Goal: Find specific fact: Find specific fact

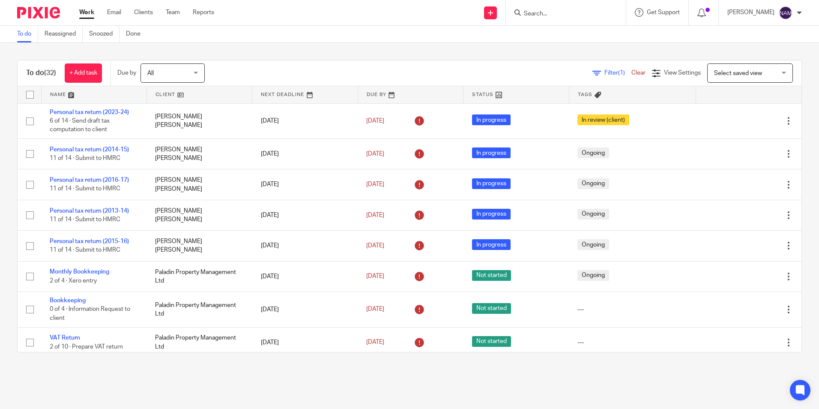
drag, startPoint x: 0, startPoint y: 0, endPoint x: 527, endPoint y: 14, distance: 526.9
click at [527, 14] on input "Search" at bounding box center [561, 14] width 77 height 8
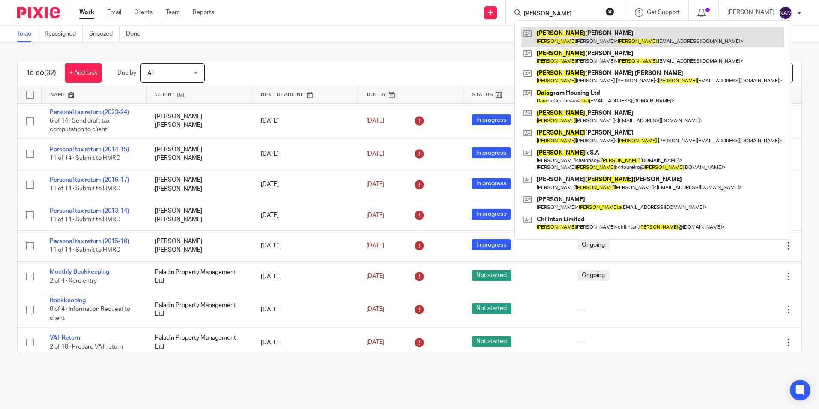
type input "[PERSON_NAME]"
click at [569, 31] on link at bounding box center [653, 37] width 263 height 20
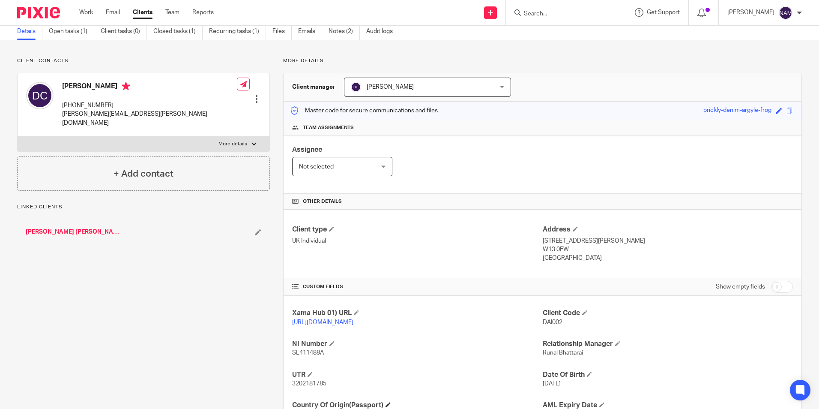
scroll to position [114, 0]
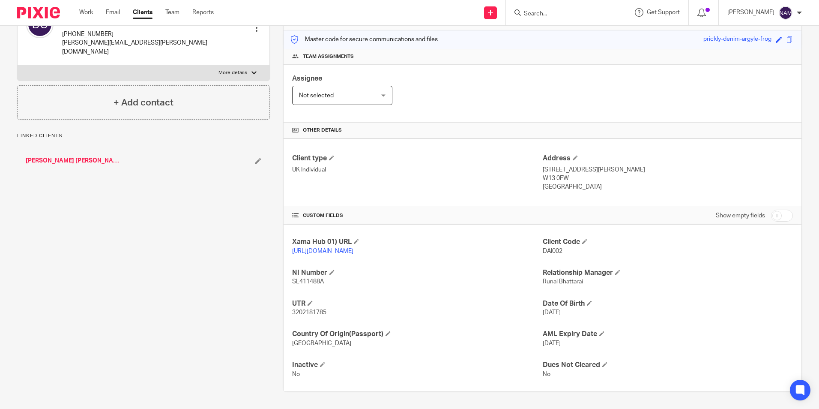
click at [315, 312] on span "3202181785" at bounding box center [309, 312] width 34 height 6
copy span "3202181785"
click at [405, 192] on div "Client type UK Individual Address 68 Freedom House, Brownlow Road, West Ealing …" at bounding box center [543, 172] width 518 height 69
click at [293, 21] on div "Send new email Create task Add client Get Support Contact via email Check our d…" at bounding box center [523, 12] width 593 height 25
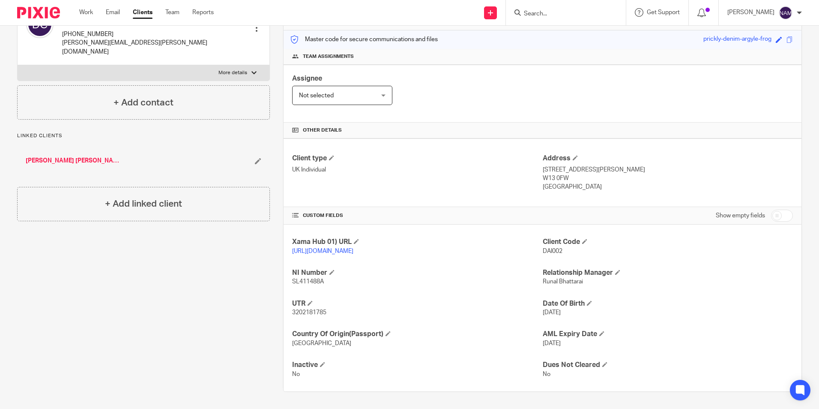
scroll to position [0, 0]
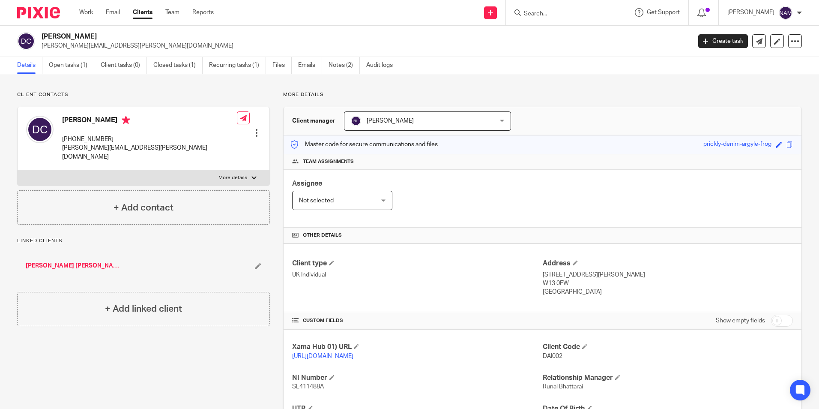
click at [377, 39] on h2 "[PERSON_NAME]" at bounding box center [299, 36] width 515 height 9
